Goal: Task Accomplishment & Management: Manage account settings

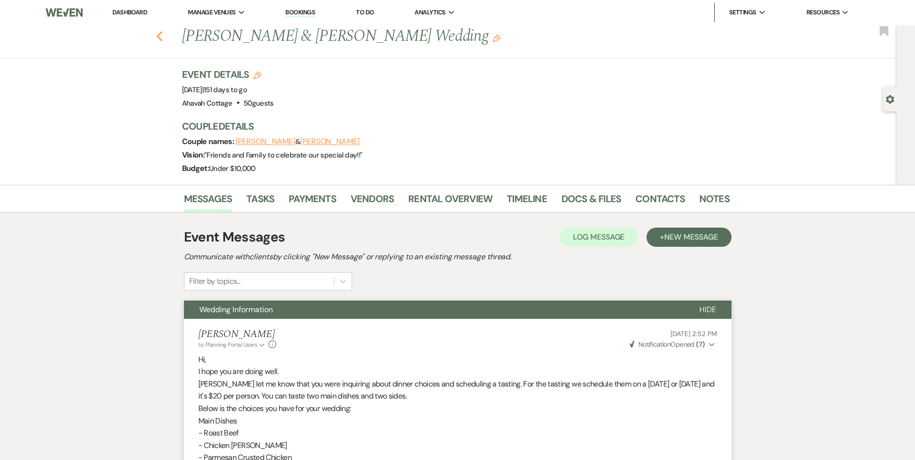
click at [162, 36] on use "button" at bounding box center [159, 36] width 6 height 11
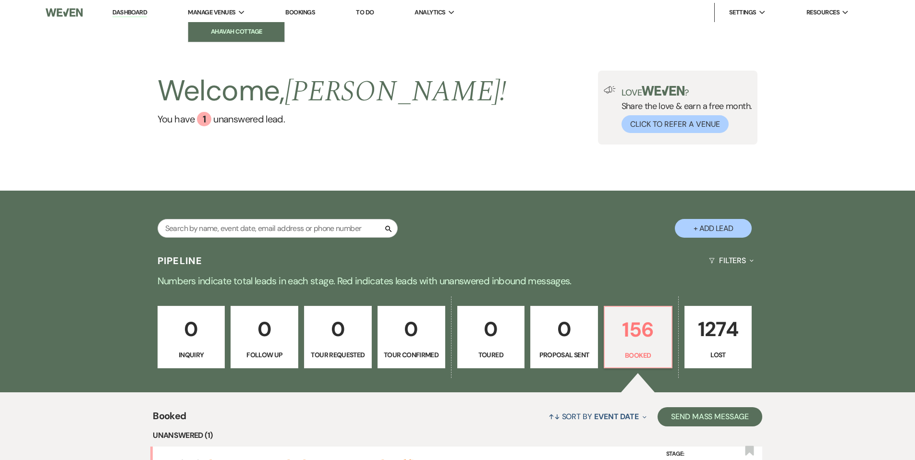
click at [230, 31] on li "Ahavah Cottage" at bounding box center [236, 32] width 86 height 10
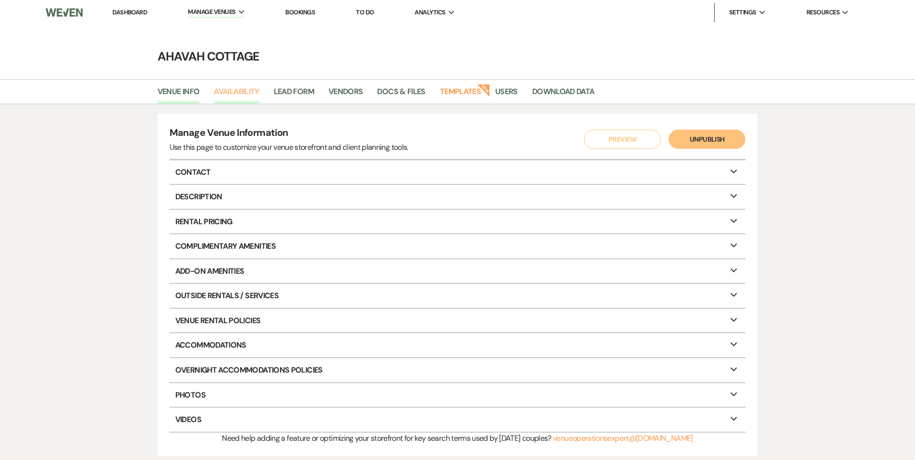
click at [246, 91] on link "Availability" at bounding box center [236, 94] width 45 height 18
select select "3"
select select "2026"
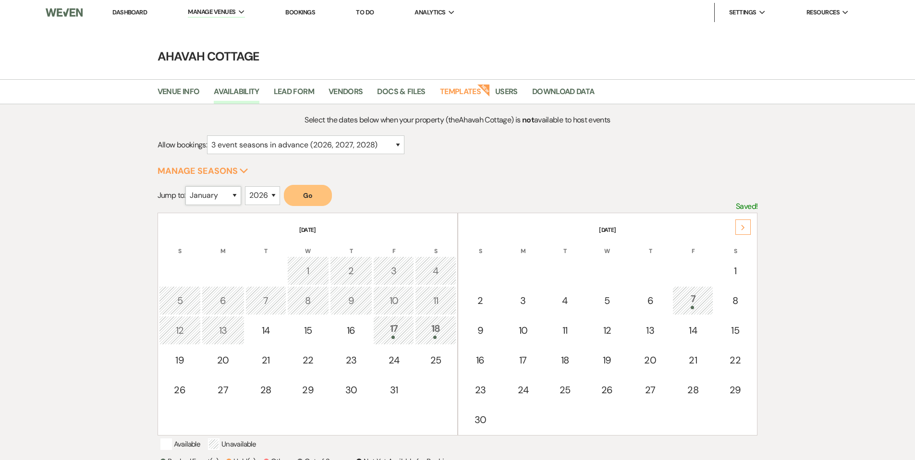
click at [239, 194] on select "January February March April May June July August September October November De…" at bounding box center [213, 195] width 56 height 19
select select "10"
click at [187, 186] on select "January February March April May June July August September October November De…" at bounding box center [213, 195] width 56 height 19
click at [305, 198] on button "Go" at bounding box center [308, 195] width 48 height 21
